Goal: Task Accomplishment & Management: Manage account settings

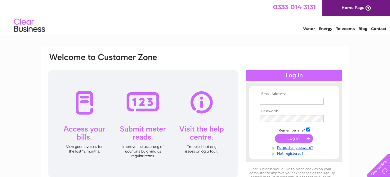
type input "autodeals@btconnect.com"
click at [295, 140] on input "submit" at bounding box center [294, 138] width 38 height 9
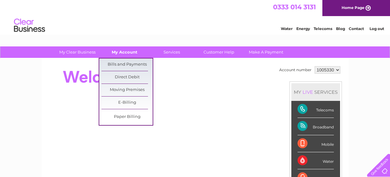
click at [131, 55] on link "My Account" at bounding box center [124, 52] width 51 height 11
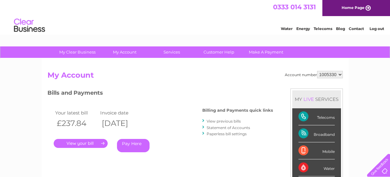
click at [127, 63] on div "Account number 1005330 My Account MY LIVE SERVICES Telecoms Broadband Mobile Wa…" at bounding box center [195, 161] width 307 height 205
click at [94, 142] on link "." at bounding box center [81, 143] width 54 height 9
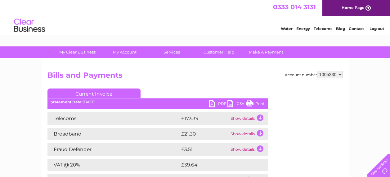
click at [213, 106] on link "PDF" at bounding box center [218, 104] width 19 height 9
